Goal: Information Seeking & Learning: Learn about a topic

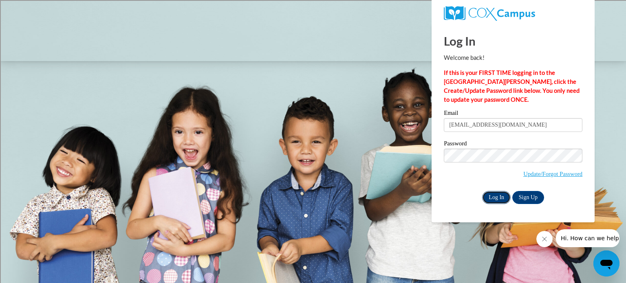
click at [487, 200] on input "Log In" at bounding box center [496, 197] width 29 height 13
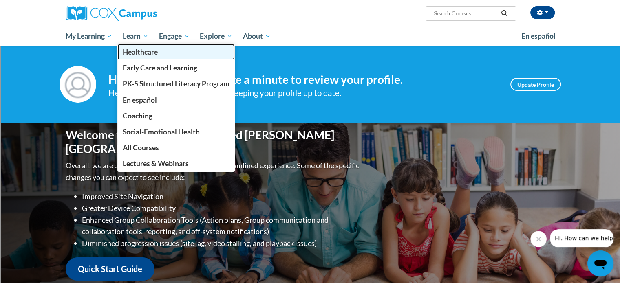
click at [147, 50] on span "Healthcare" at bounding box center [140, 52] width 35 height 9
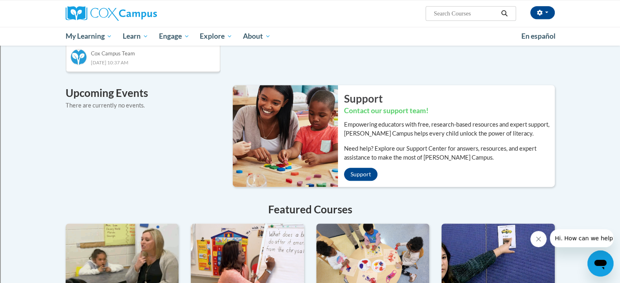
scroll to position [784, 0]
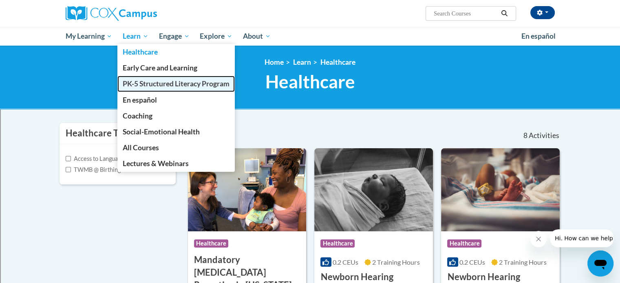
click at [137, 85] on span "PK-5 Structured Literacy Program" at bounding box center [176, 83] width 107 height 9
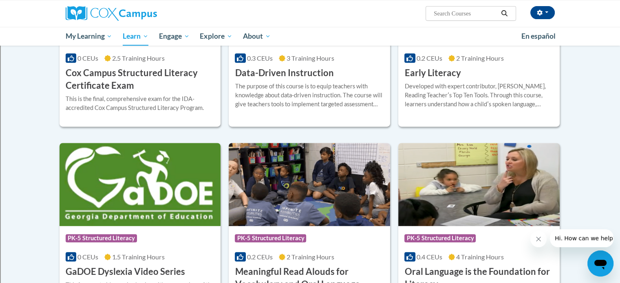
scroll to position [448, 0]
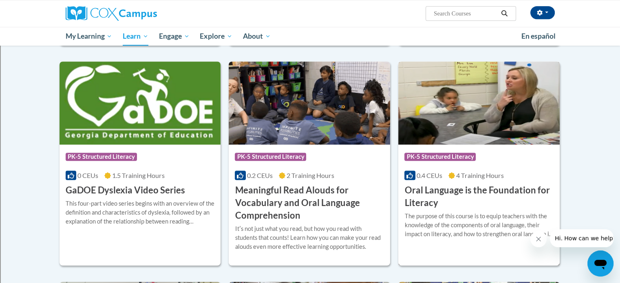
click at [476, 201] on h3 "Oral Language is the Foundation for Literacy" at bounding box center [478, 196] width 149 height 25
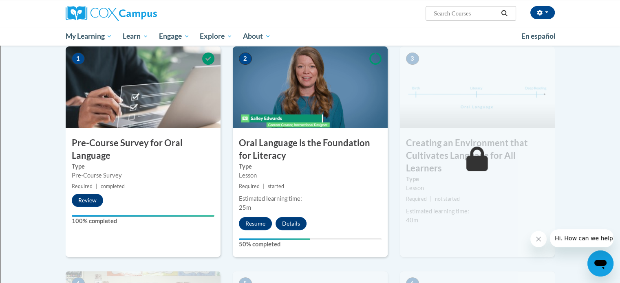
scroll to position [85, 0]
